Goal: Find specific page/section: Find specific page/section

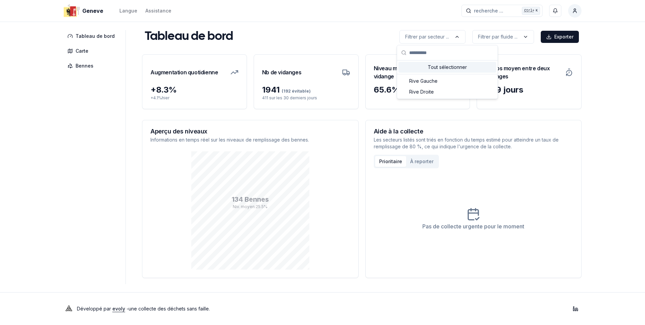
click at [595, 83] on html "Geneve Langue Assistance recherche ... recherche ... Ctrl+ K Constantin Tableau…" at bounding box center [322, 162] width 645 height 325
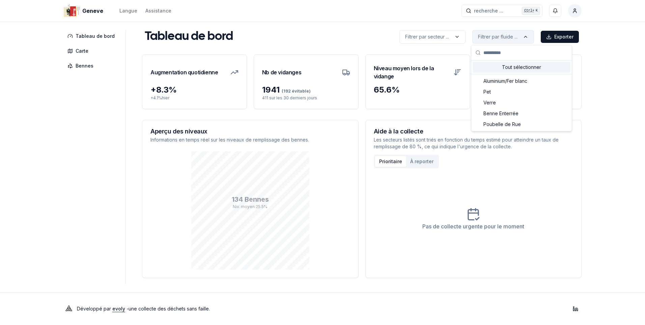
click at [513, 37] on html "Geneve Langue Assistance recherche ... recherche ... Ctrl+ K Constantin Tableau…" at bounding box center [322, 162] width 645 height 325
click at [508, 111] on span "Benne Enterrée" at bounding box center [501, 113] width 35 height 7
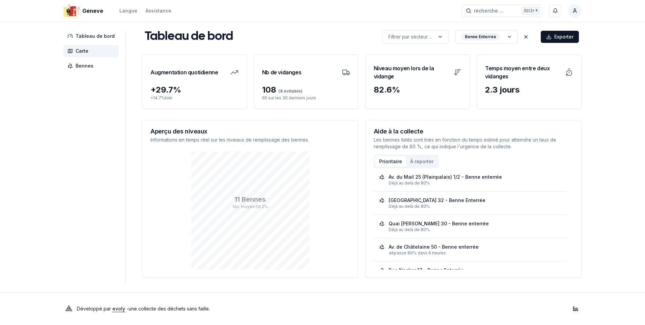
click at [82, 51] on span "Carte" at bounding box center [82, 51] width 13 height 7
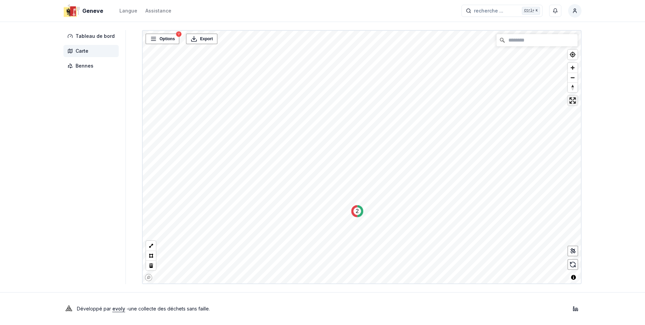
click at [573, 101] on span "Enter fullscreen" at bounding box center [573, 101] width 10 height 10
